Goal: Task Accomplishment & Management: Complete application form

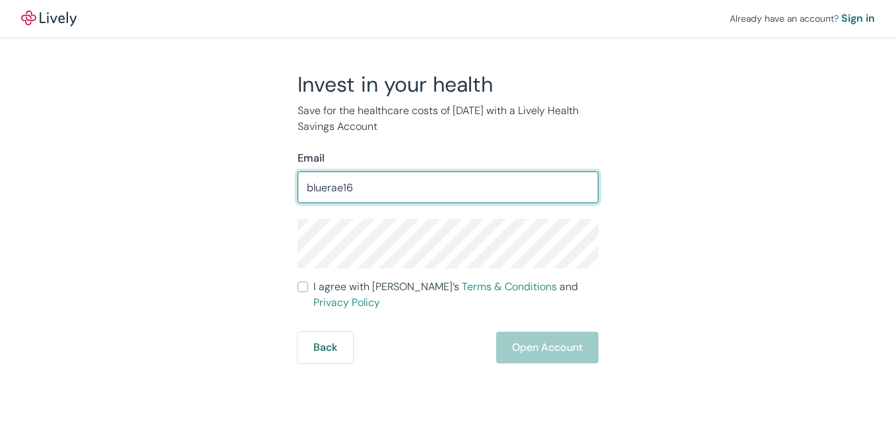
type input "[EMAIL_ADDRESS][DOMAIN_NAME]"
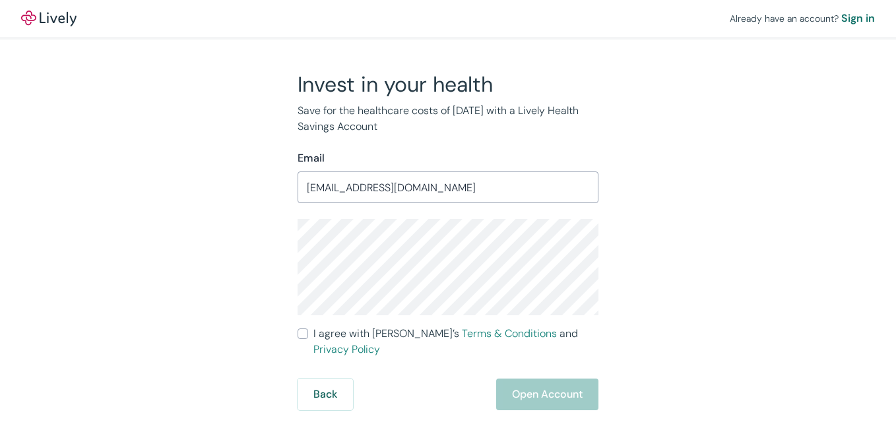
click at [303, 333] on input "I agree with Lively’s Terms & Conditions and Privacy Policy" at bounding box center [303, 334] width 11 height 11
checkbox input "true"
click at [561, 379] on button "Open Account" at bounding box center [547, 395] width 102 height 32
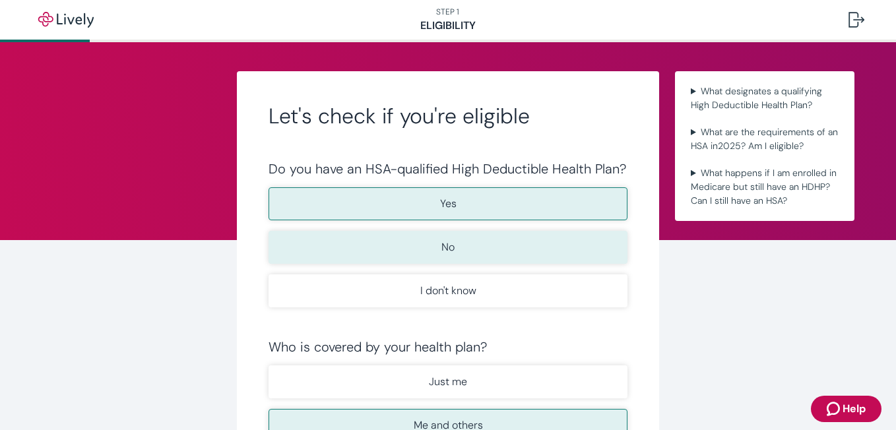
click at [503, 249] on button "No" at bounding box center [448, 247] width 359 height 33
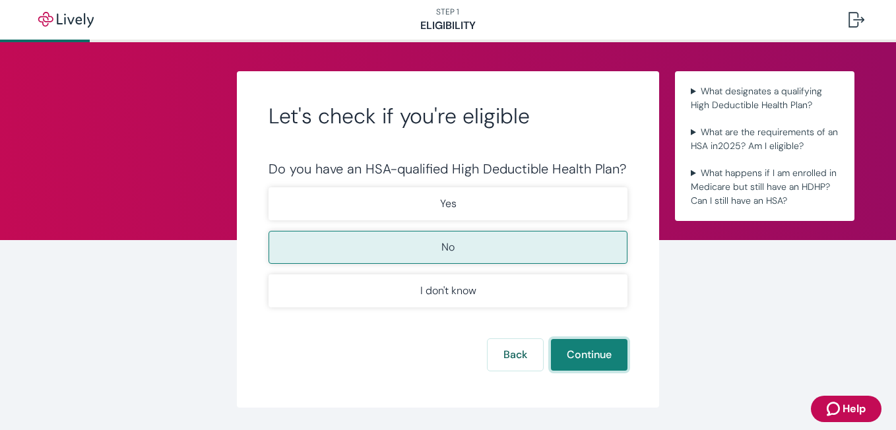
click at [570, 358] on button "Continue" at bounding box center [589, 355] width 77 height 32
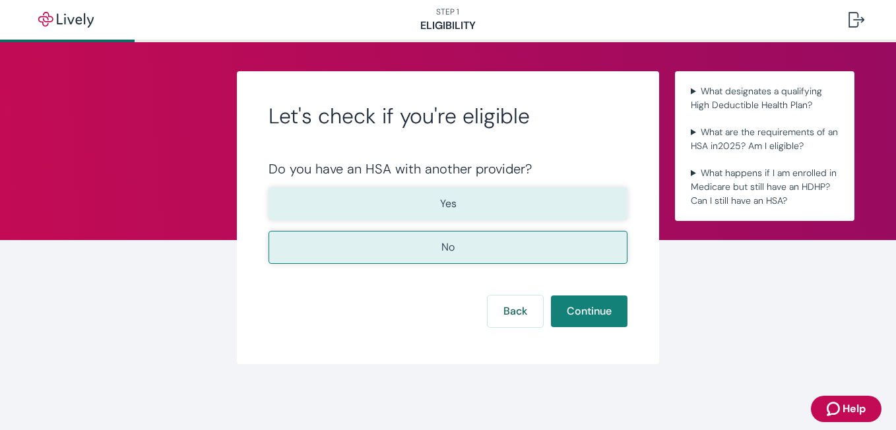
click at [418, 198] on button "Yes" at bounding box center [448, 203] width 359 height 33
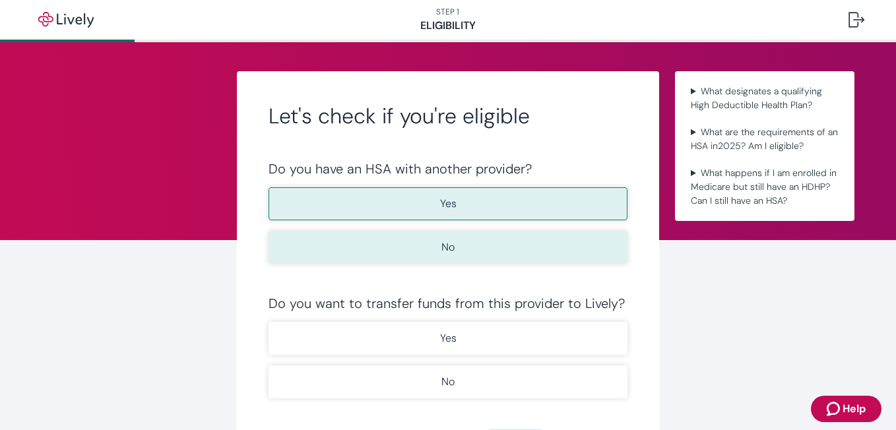
click at [411, 251] on button "No" at bounding box center [448, 247] width 359 height 33
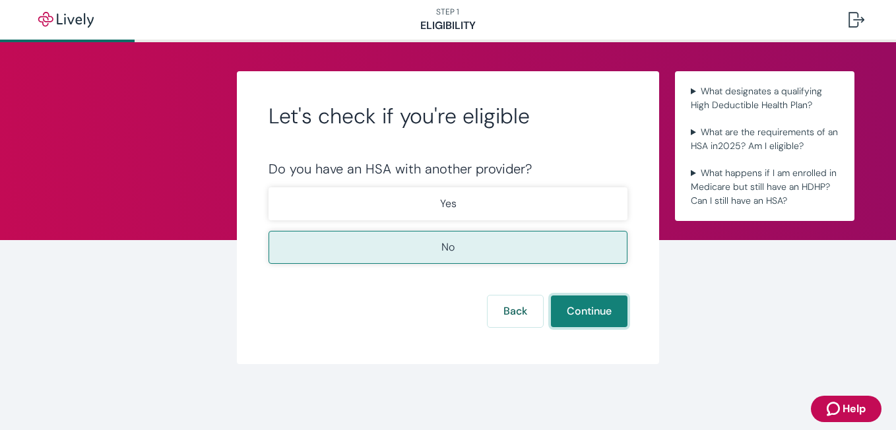
click at [577, 310] on button "Continue" at bounding box center [589, 312] width 77 height 32
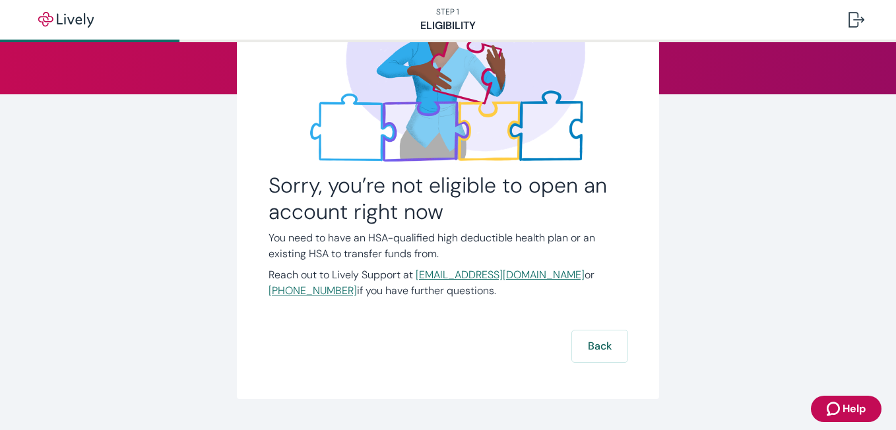
scroll to position [178, 0]
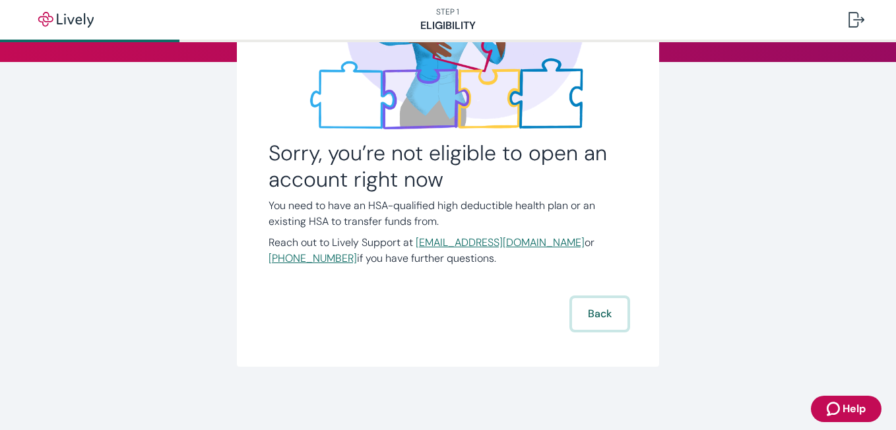
click at [591, 312] on button "Back" at bounding box center [599, 314] width 55 height 32
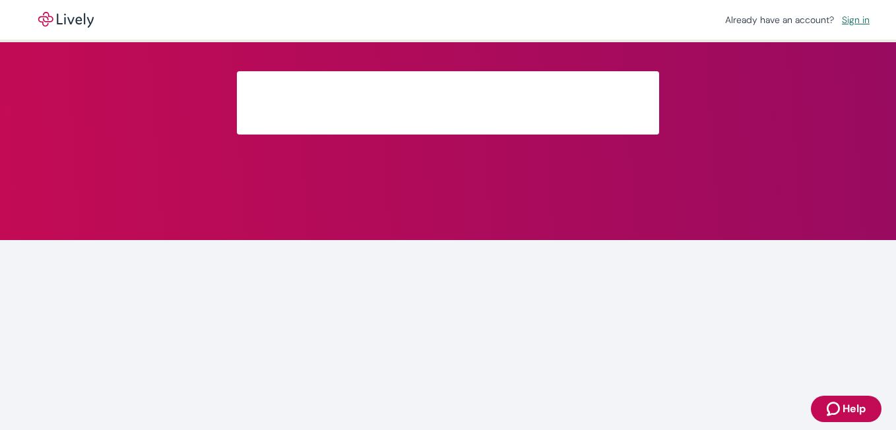
click at [854, 20] on link "Sign in" at bounding box center [856, 19] width 38 height 17
